Goal: Task Accomplishment & Management: Manage account settings

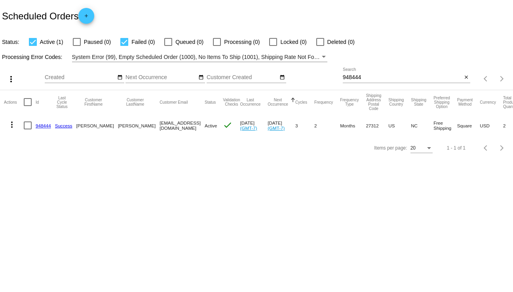
click at [46, 125] on link "948444" at bounding box center [43, 125] width 15 height 5
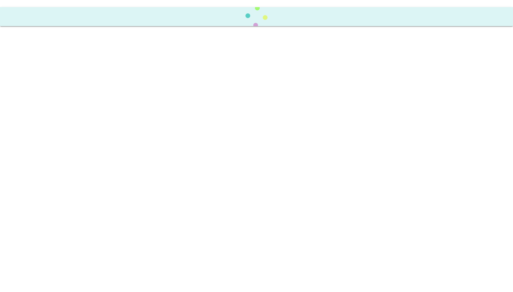
click at [46, 125] on body at bounding box center [256, 146] width 513 height 292
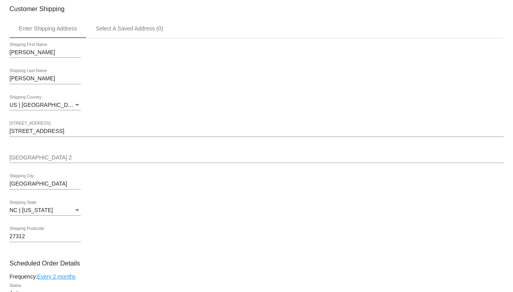
scroll to position [200, 0]
click at [143, 126] on div "[STREET_ADDRESS]" at bounding box center [257, 128] width 494 height 15
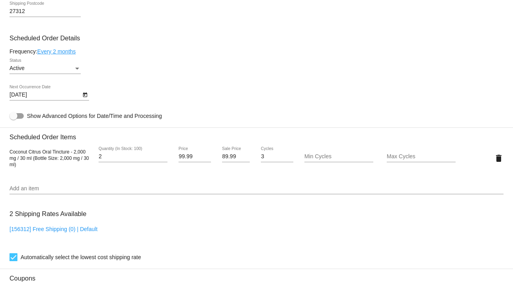
scroll to position [423, 0]
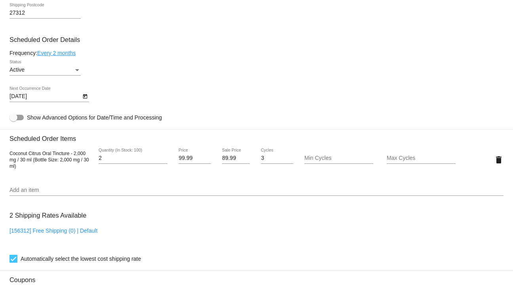
click at [76, 74] on mat-card "Customer 807637: [PERSON_NAME] [EMAIL_ADDRESS][DOMAIN_NAME] Customer Shipping E…" at bounding box center [256, 141] width 513 height 792
click at [76, 71] on div "Status" at bounding box center [77, 70] width 4 height 2
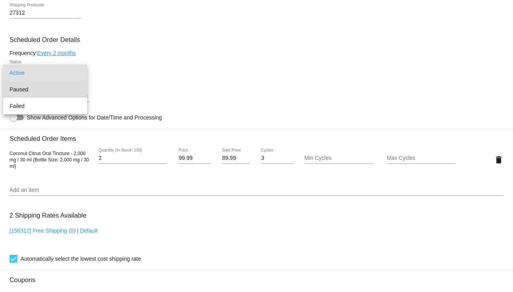
click at [54, 89] on span "Paused" at bounding box center [45, 89] width 71 height 17
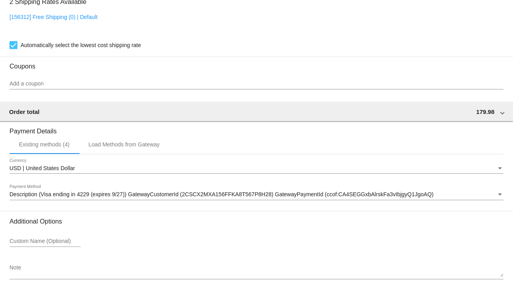
scroll to position [671, 0]
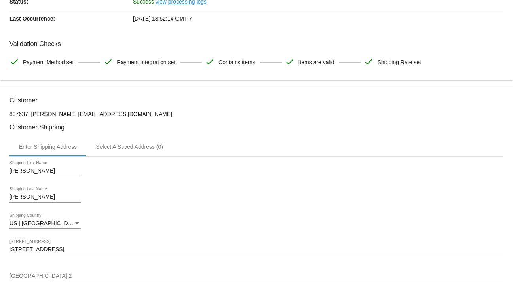
scroll to position [80, 0]
